Goal: Complete application form: Complete application form

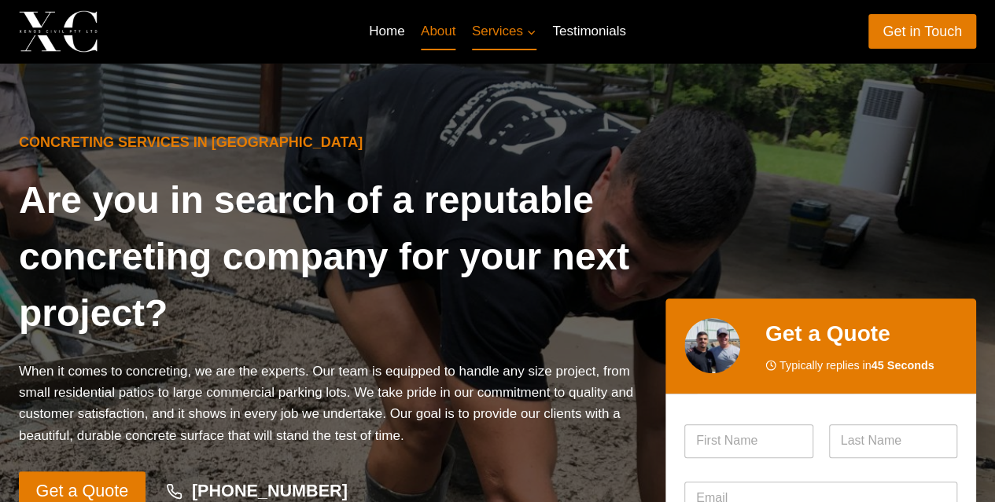
click at [439, 35] on link "About" at bounding box center [438, 32] width 51 height 38
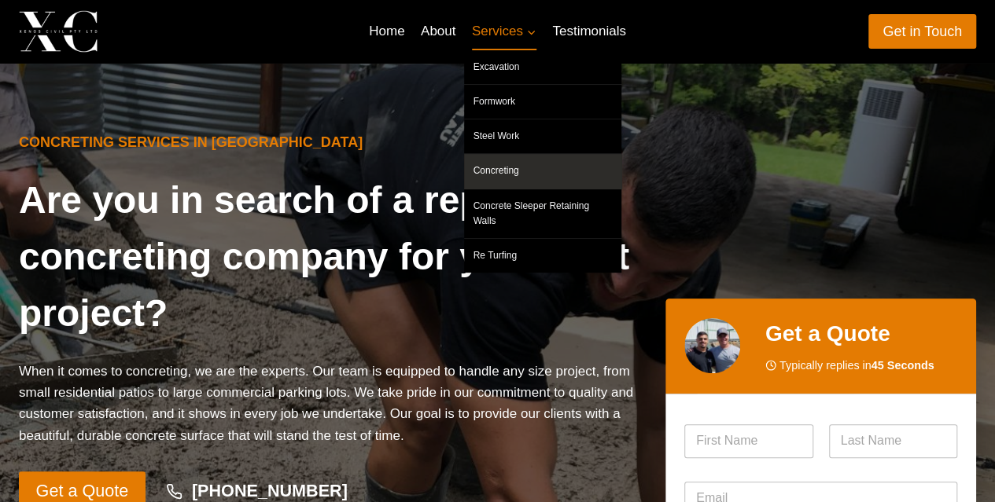
click at [513, 169] on link "Concreting" at bounding box center [542, 171] width 157 height 34
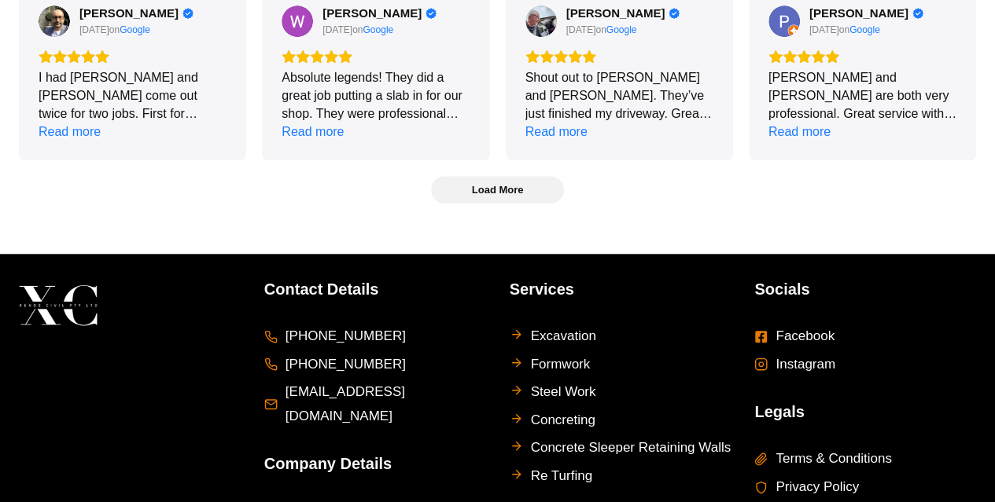
scroll to position [3455, 0]
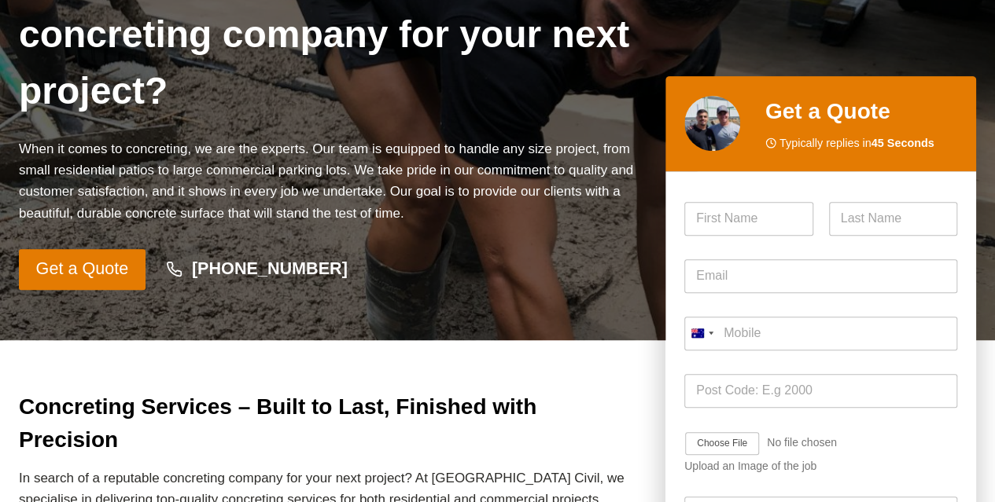
scroll to position [236, 0]
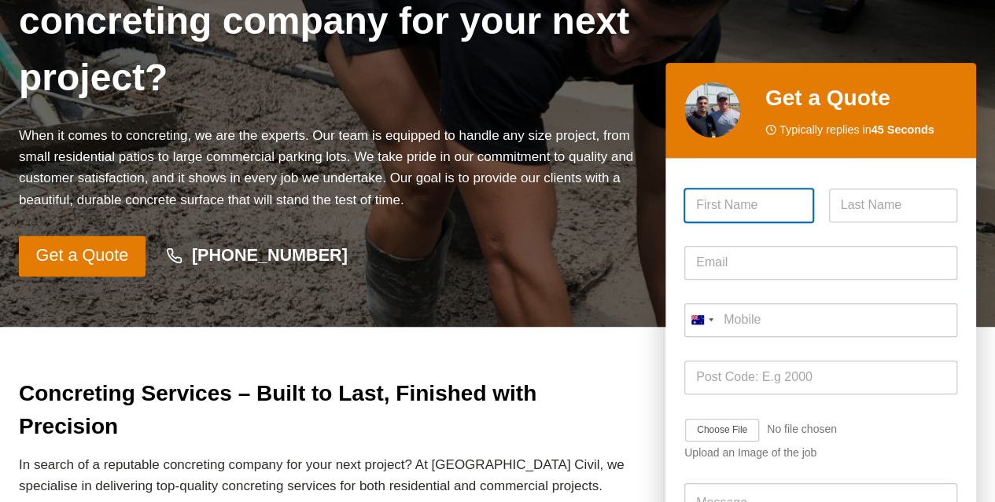
click at [774, 208] on input "First" at bounding box center [748, 206] width 129 height 34
type input "[PERSON_NAME]"
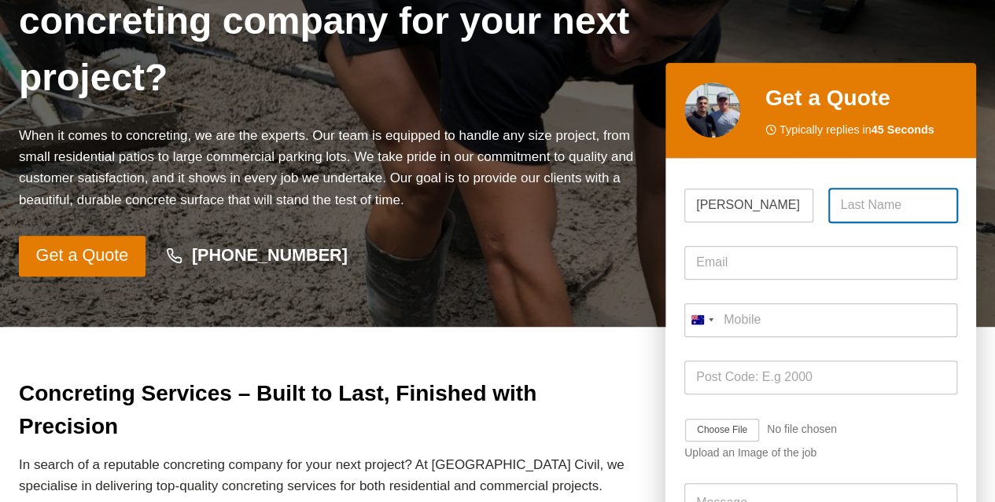
type input "[PERSON_NAME]"
type input "[PERSON_NAME][EMAIL_ADDRESS][PERSON_NAME][DOMAIN_NAME]"
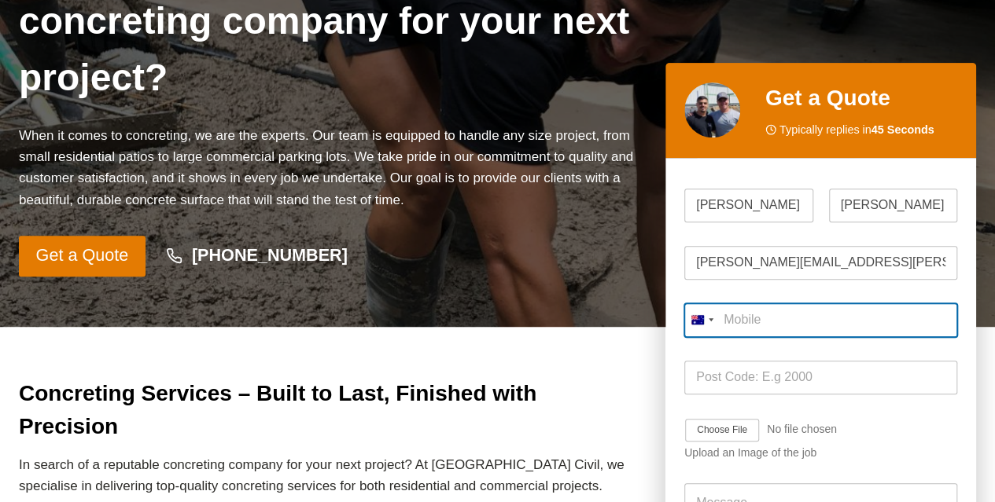
type input "0407 003 084"
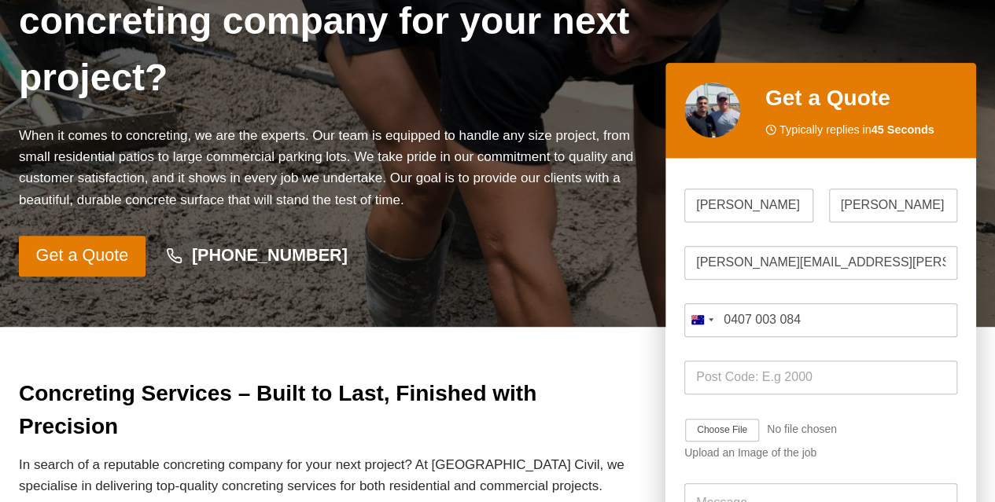
type input "2250"
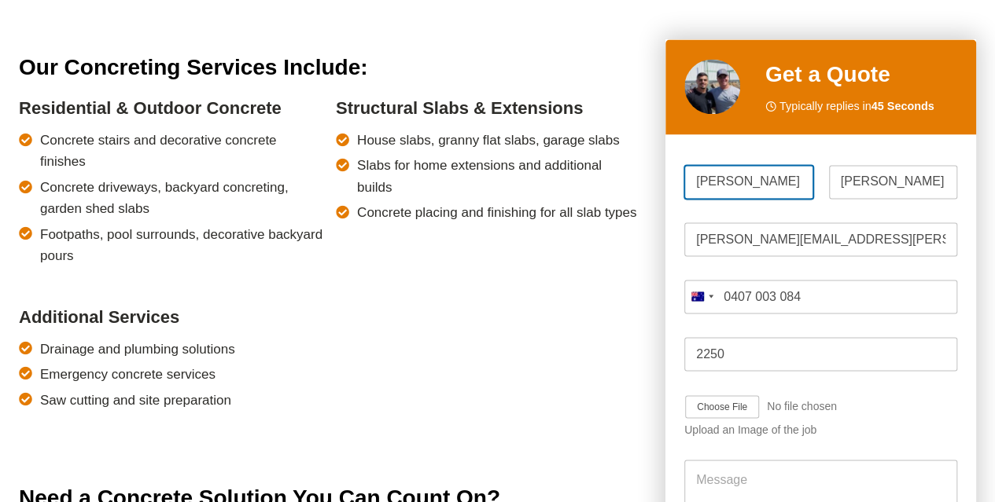
scroll to position [1332, 0]
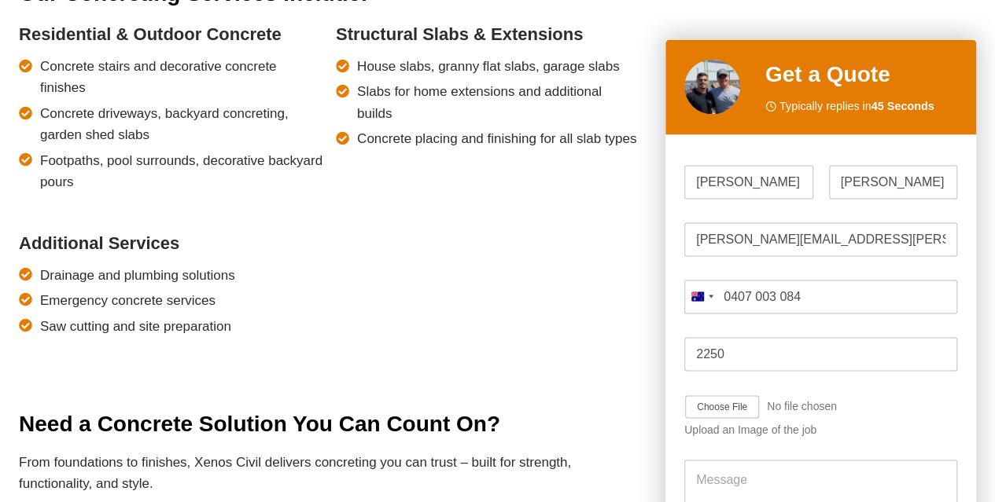
click at [354, 134] on div "Structural Slabs & Extensions House slabs, granny flat slabs, garage slabs Slab…" at bounding box center [488, 115] width 304 height 189
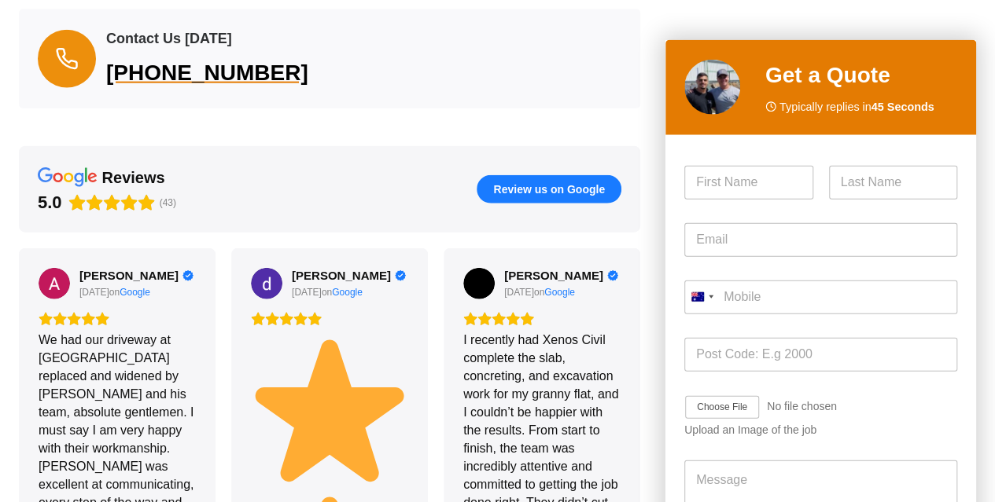
scroll to position [1966, 0]
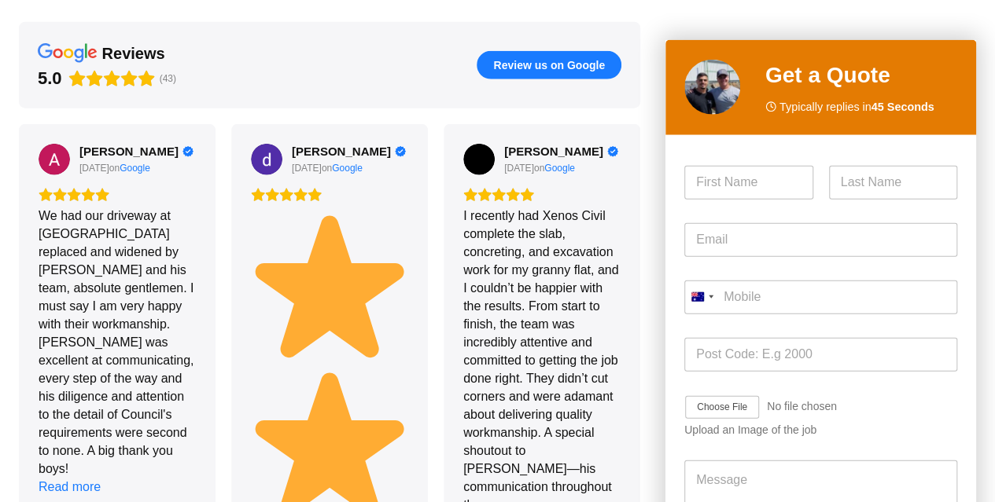
click at [653, 256] on div "Concreting Services – Built to Last, Finished with Precision In search of a rep…" at bounding box center [497, 467] width 995 height 3740
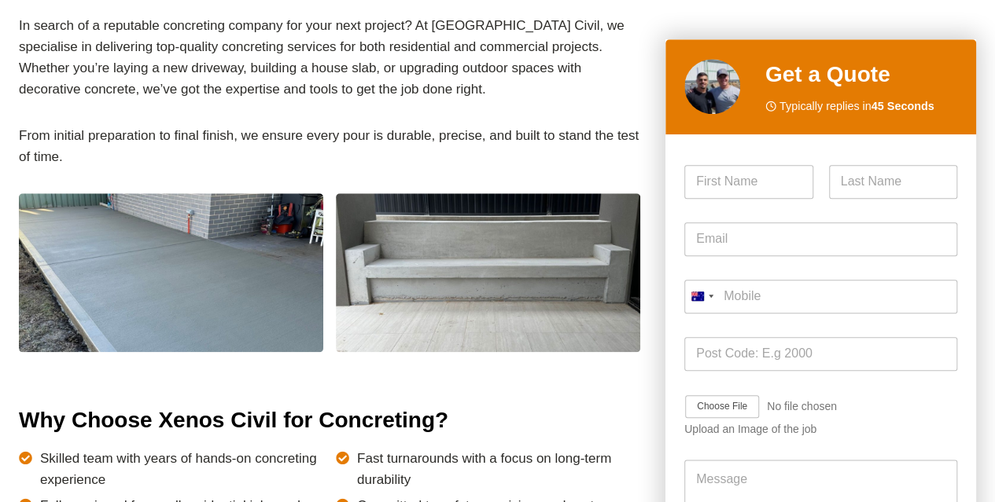
scroll to position [550, 0]
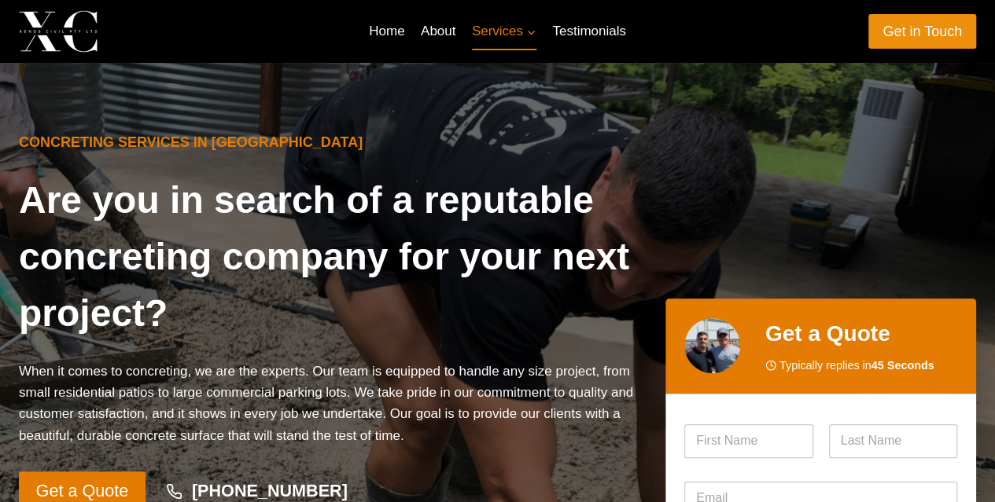
click at [932, 21] on link "Get in Touch" at bounding box center [922, 31] width 108 height 34
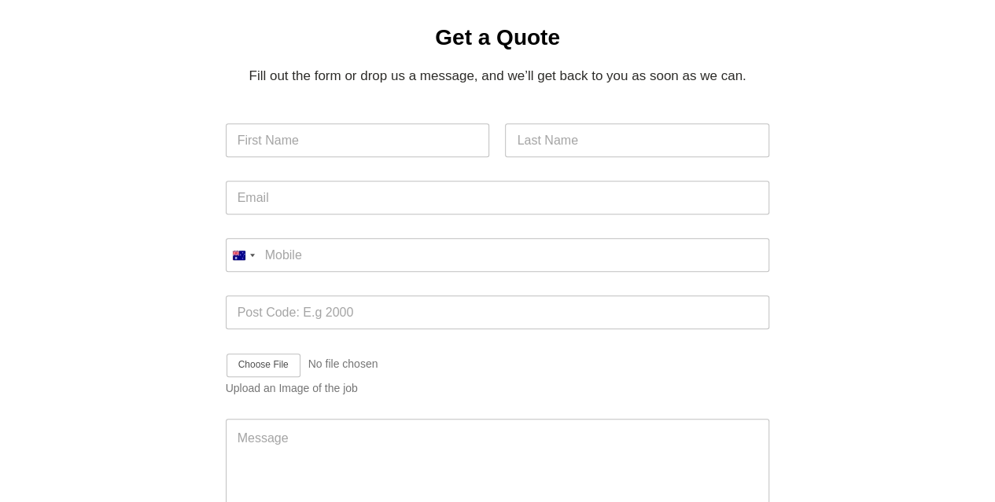
scroll to position [393, 0]
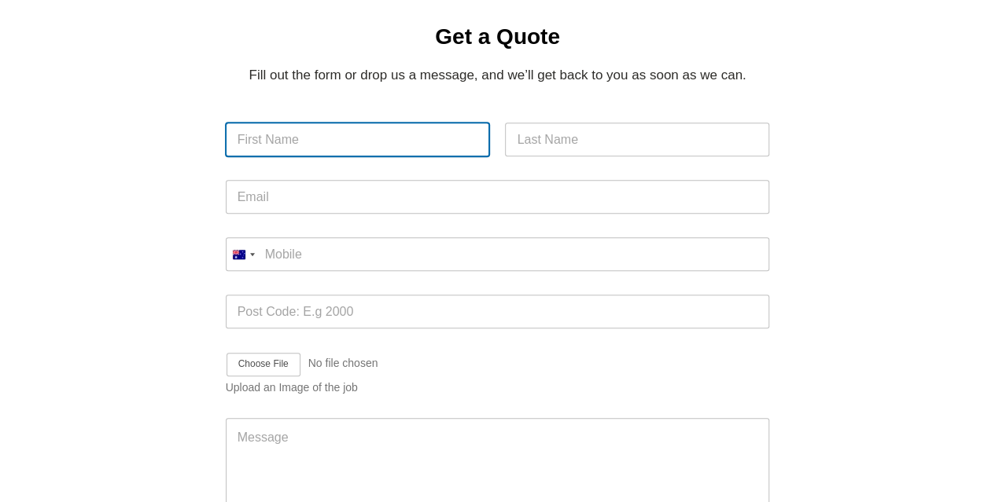
click at [300, 123] on input "First" at bounding box center [358, 140] width 264 height 34
type input "[PERSON_NAME]"
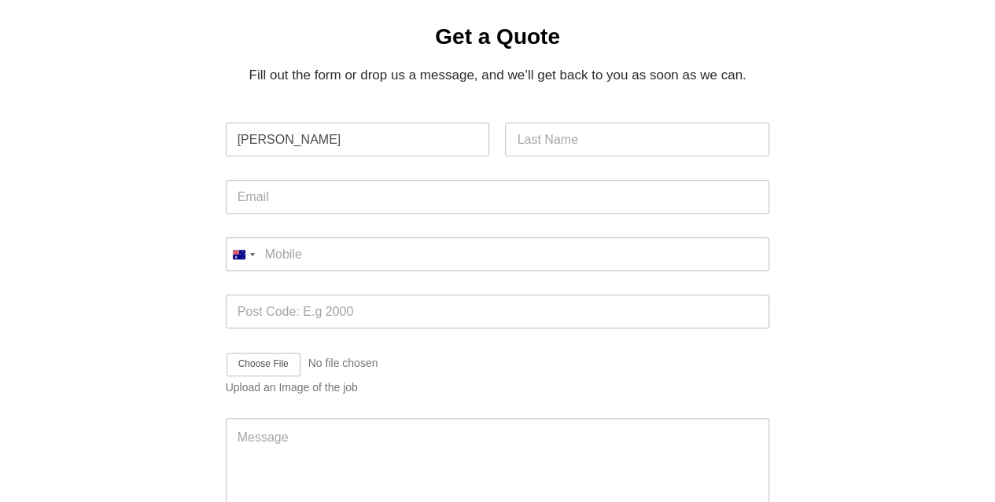
type input "[PERSON_NAME]"
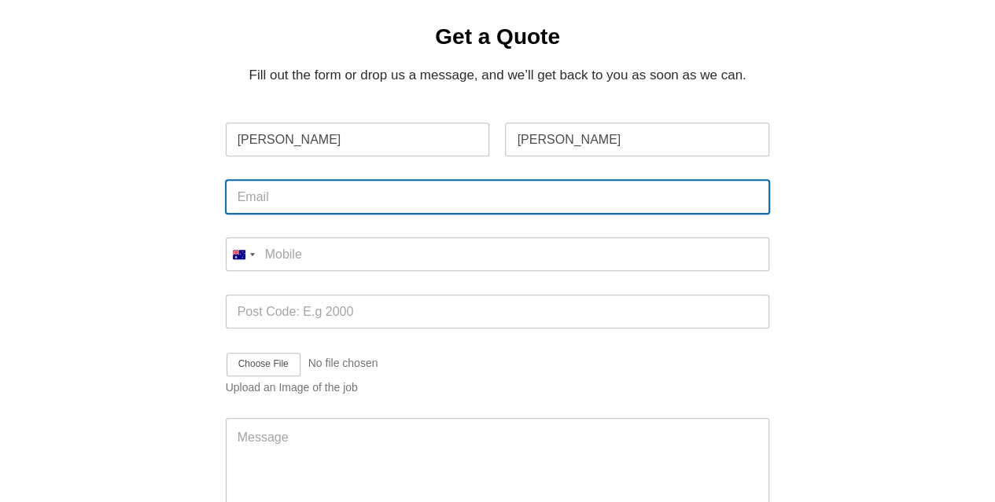
type input "[PERSON_NAME][EMAIL_ADDRESS][PERSON_NAME][DOMAIN_NAME]"
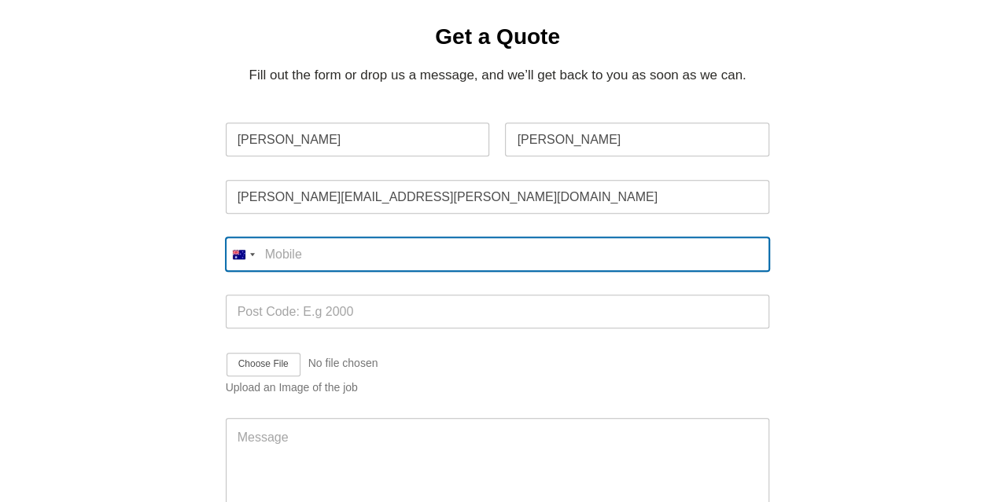
type input "0407 003 084"
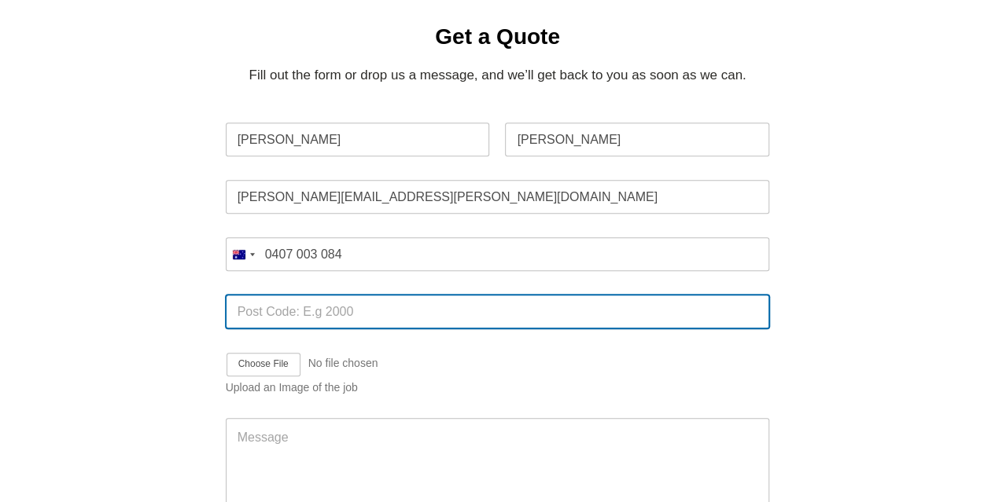
type input "2250"
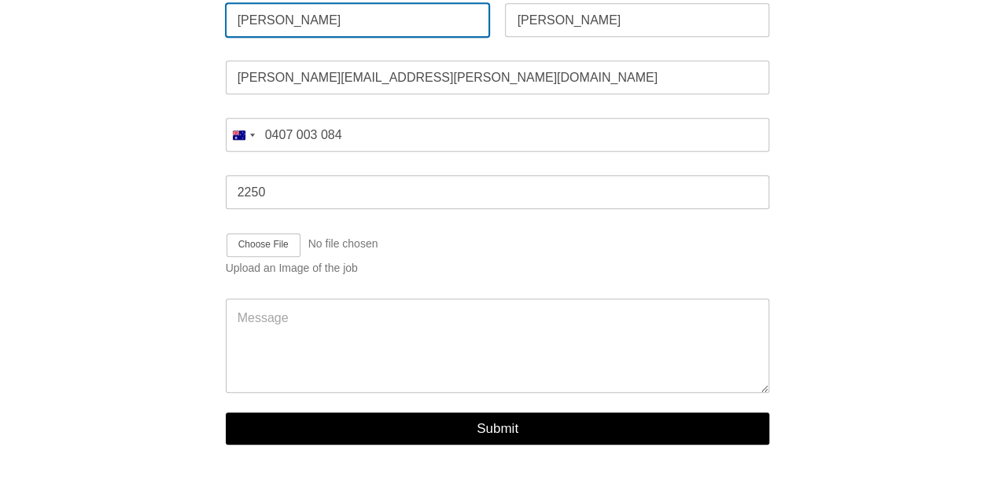
scroll to position [550, 0]
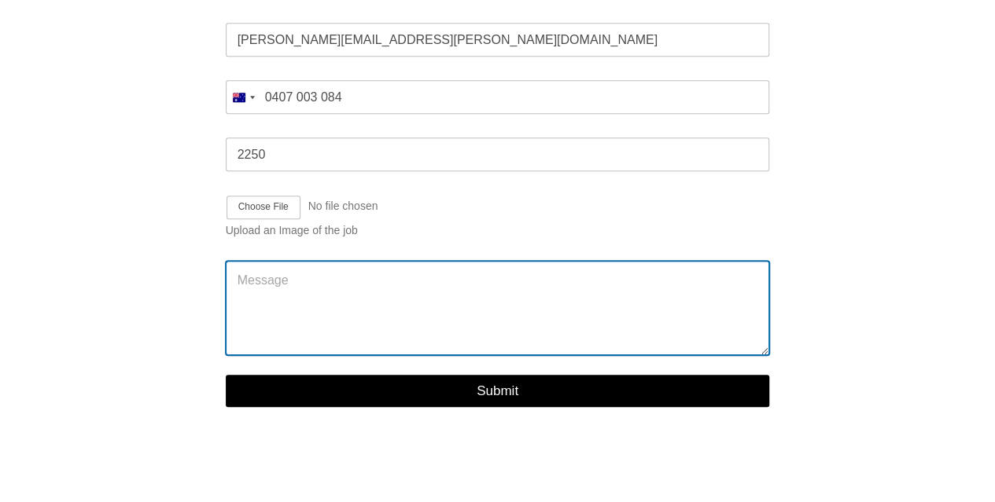
click at [237, 262] on textarea "Message" at bounding box center [498, 308] width 544 height 94
paste textarea "Hi We are extending our existing driveway and we are seeking a quote. There are…"
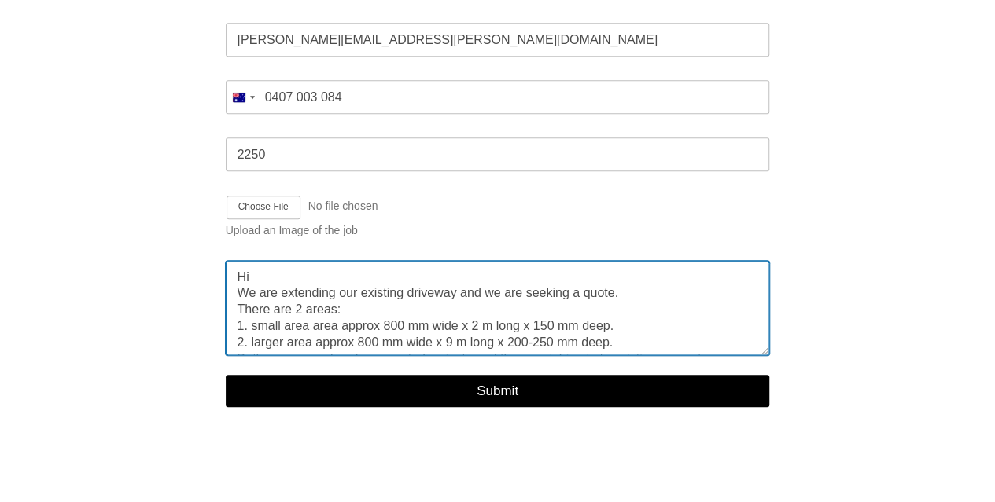
scroll to position [0, 0]
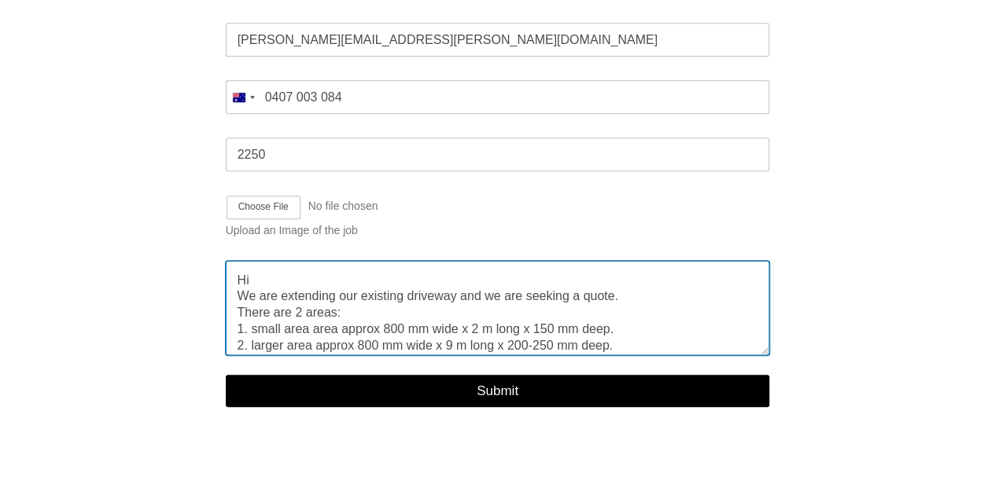
click at [278, 277] on textarea "Hi We are extending our existing driveway and we are seeking a quote. There are…" at bounding box center [498, 308] width 544 height 94
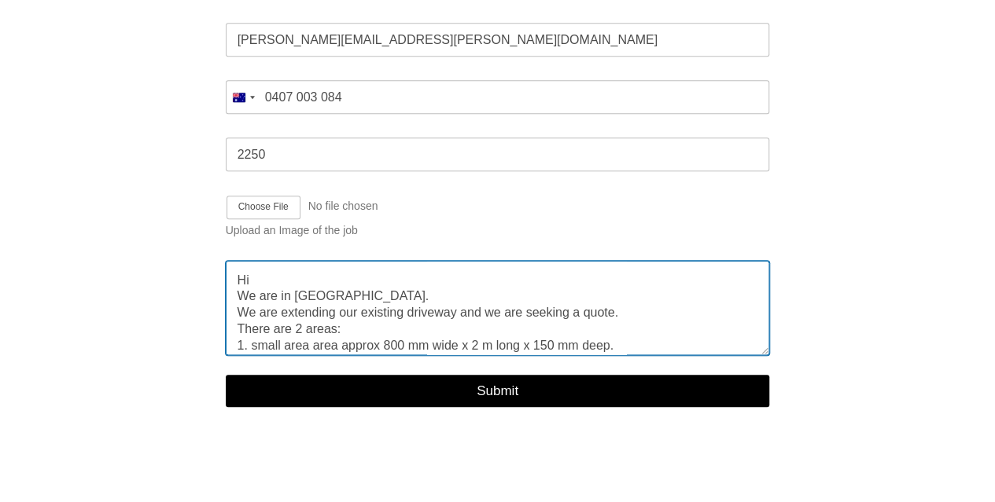
type textarea "Hi We are in [GEOGRAPHIC_DATA]. We are extending our existing driveway and we a…"
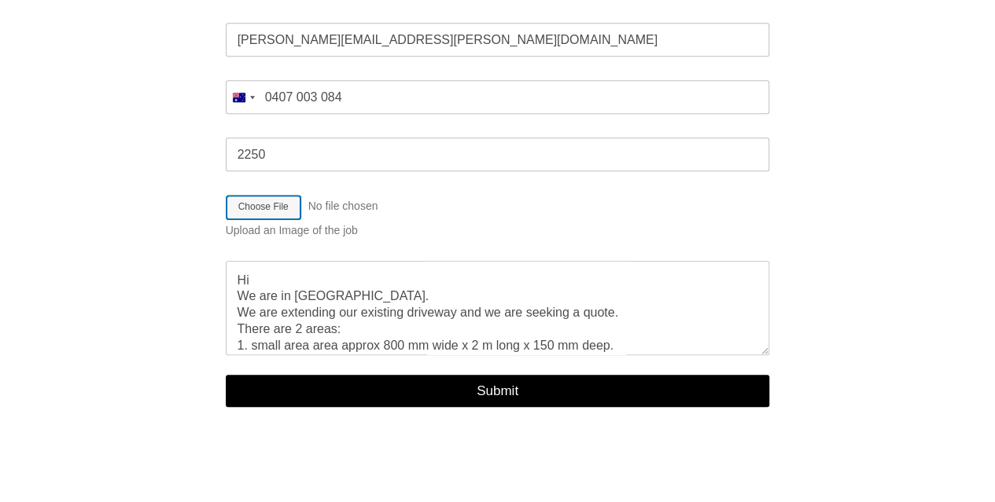
click at [264, 195] on input "Job Image Upload" at bounding box center [389, 207] width 326 height 25
click at [259, 195] on input "Job Image Upload" at bounding box center [389, 207] width 326 height 25
type input "C:\fakepath\20250811 Driveway extension trench.jpg"
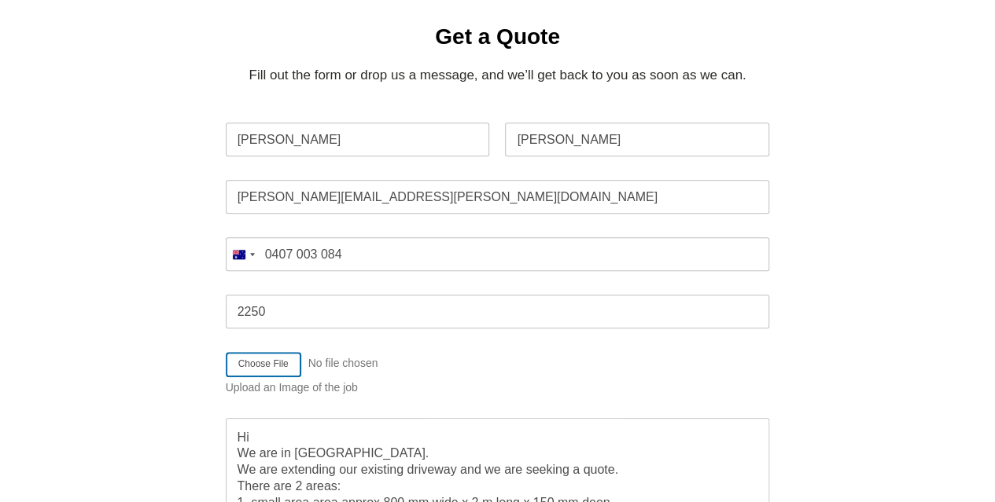
scroll to position [472, 0]
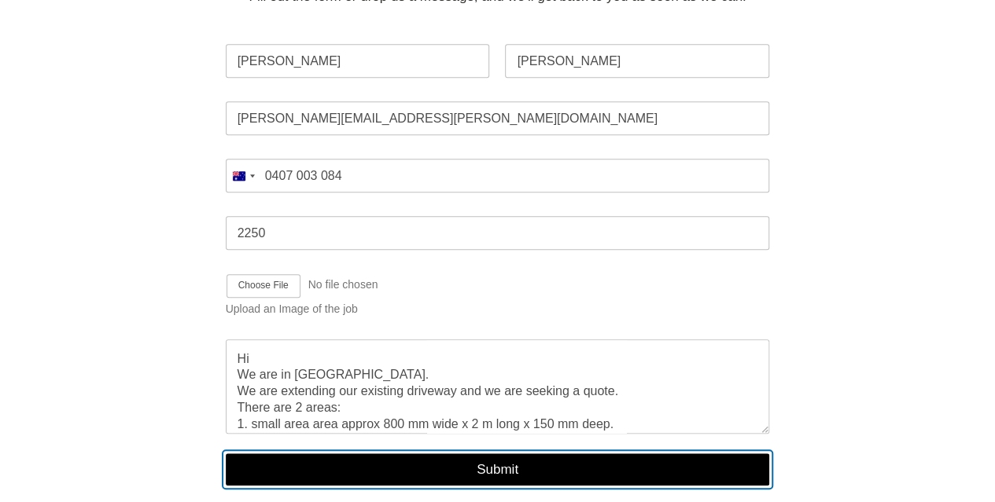
click at [500, 454] on button "Submit" at bounding box center [498, 470] width 544 height 32
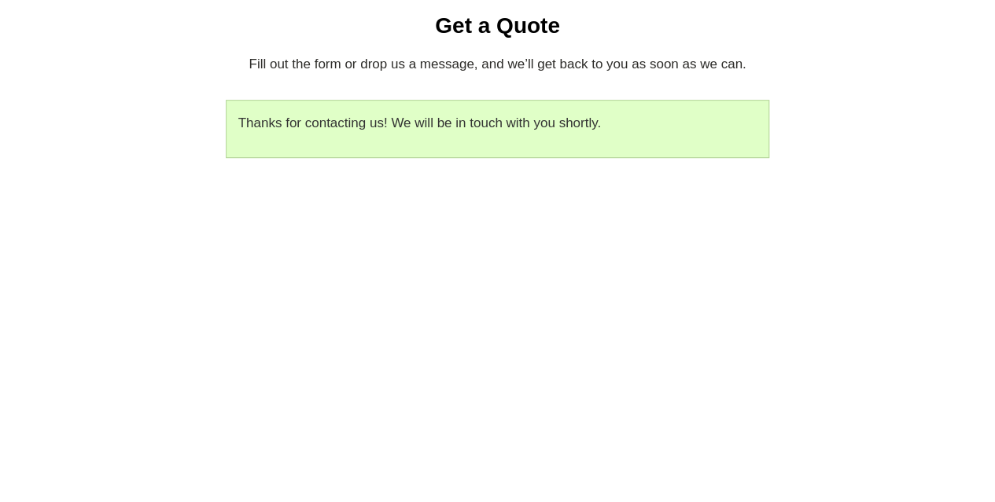
scroll to position [0, 0]
